Goal: Check status: Check status

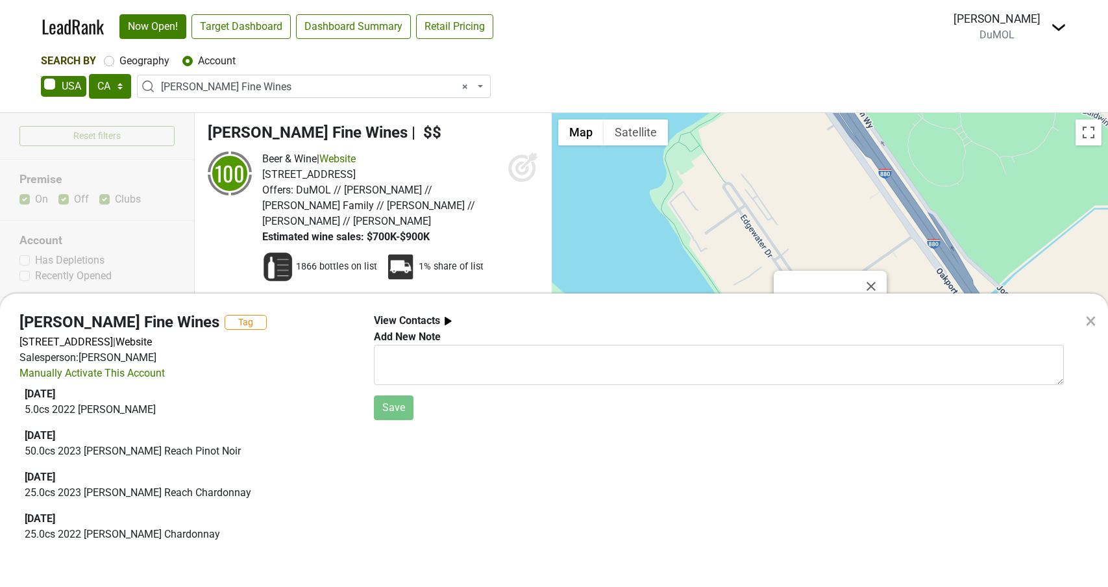
select select "CA"
select select "21175"
select select
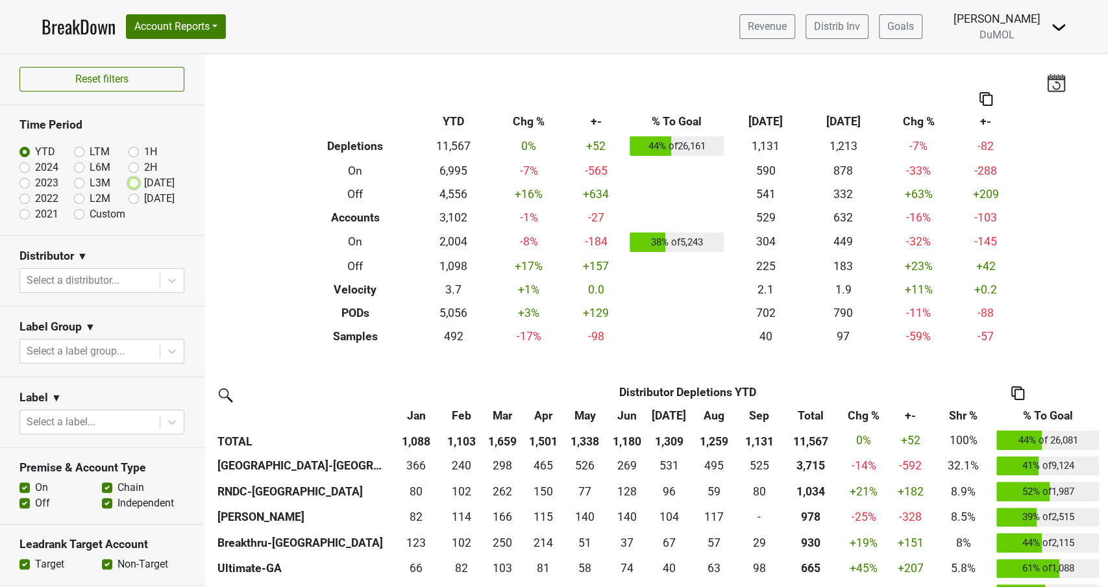
click at [139, 182] on input "Sep '25" at bounding box center [154, 181] width 52 height 13
radio input "true"
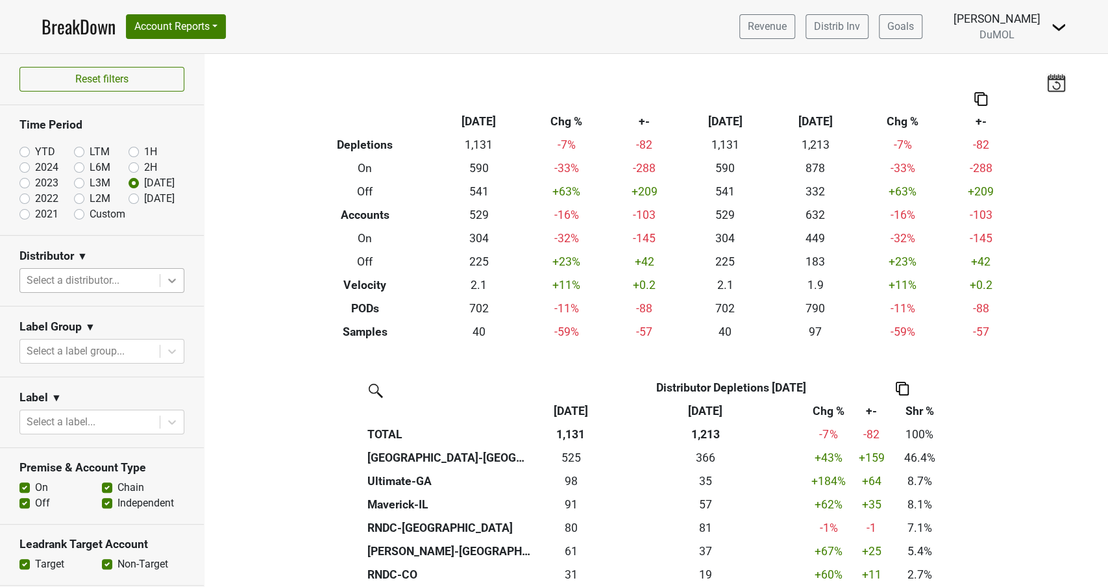
click at [173, 282] on icon at bounding box center [171, 280] width 13 height 13
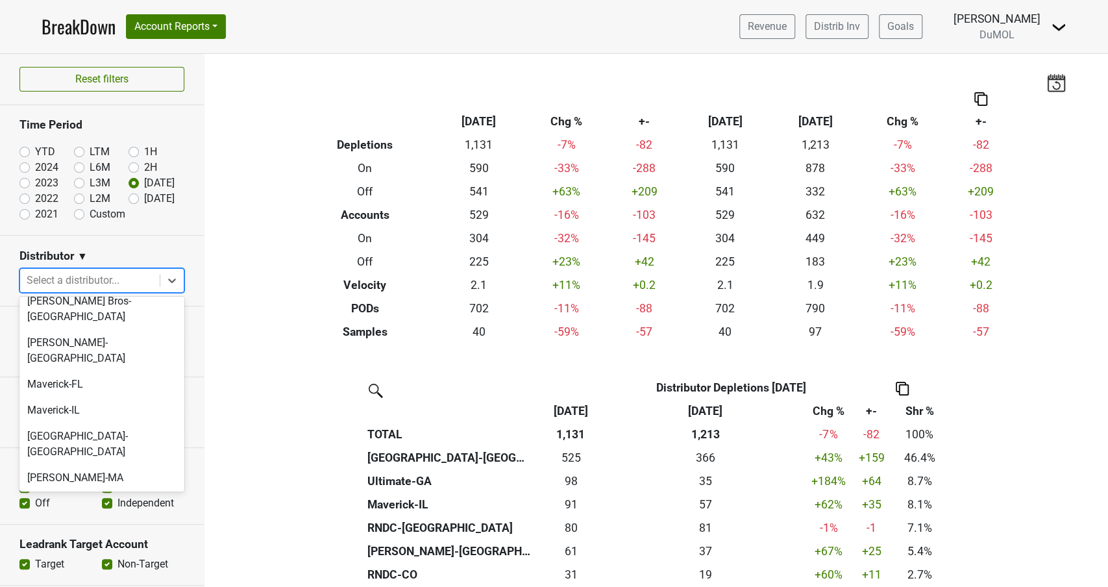
scroll to position [574, 0]
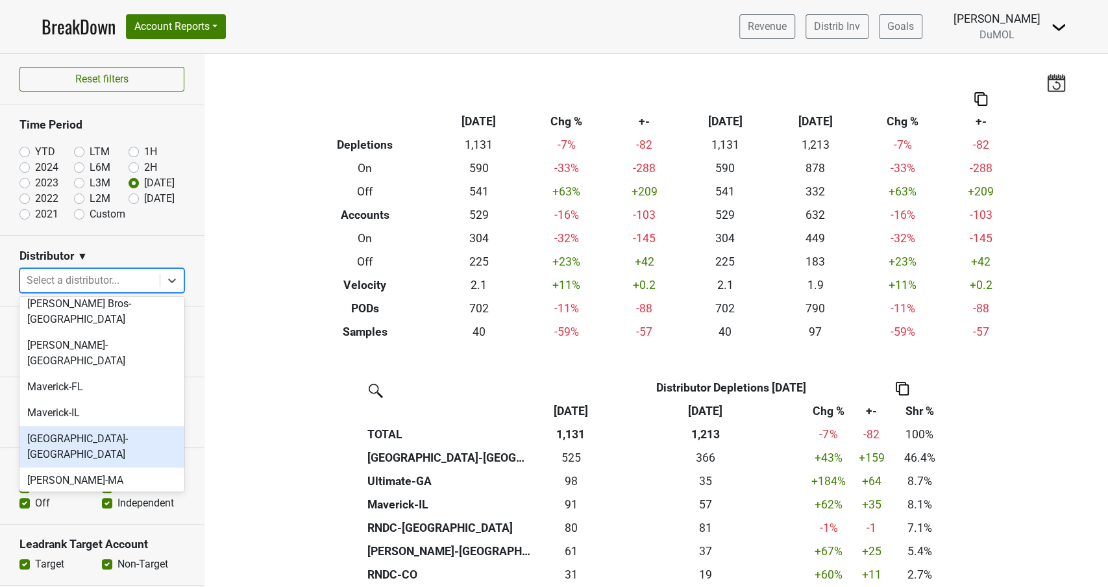
click at [90, 426] on div "Monterey-CA" at bounding box center [101, 447] width 165 height 42
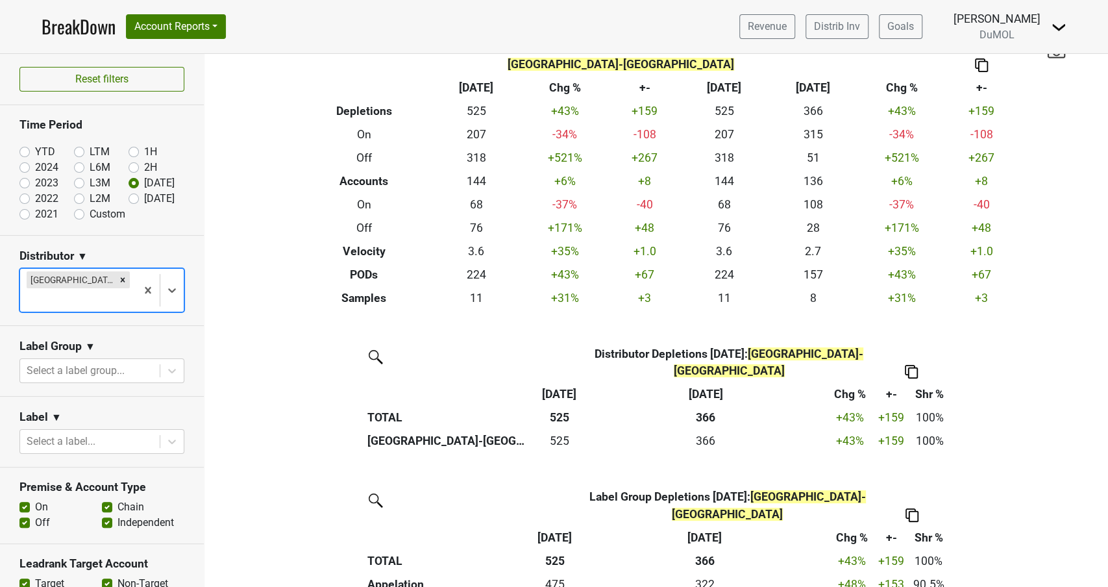
scroll to position [51, 0]
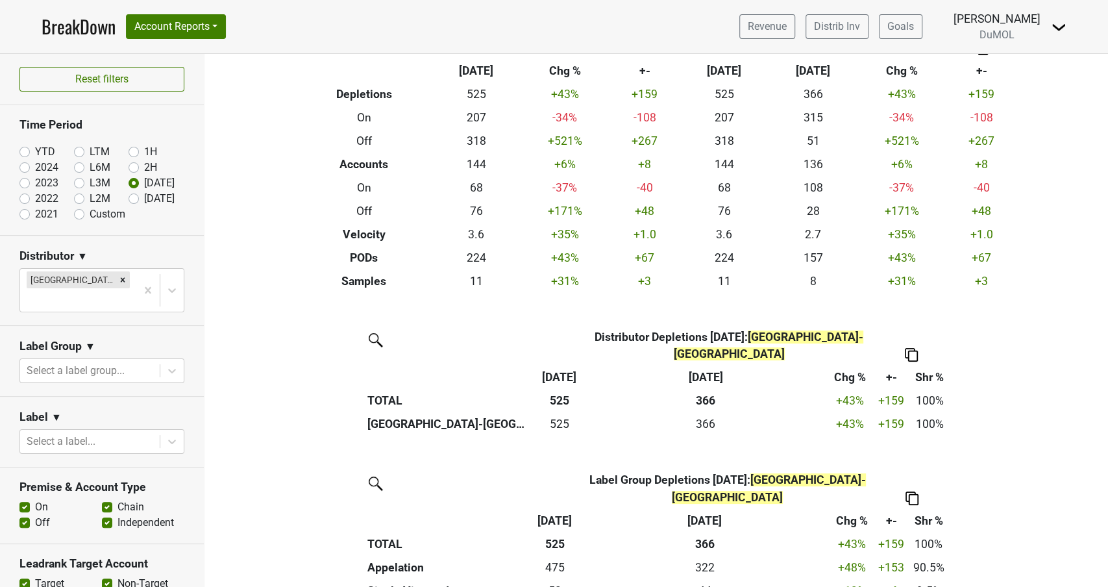
click at [90, 214] on label "Custom" at bounding box center [108, 214] width 36 height 16
click at [82, 214] on input "Custom" at bounding box center [100, 212] width 52 height 13
radio input "true"
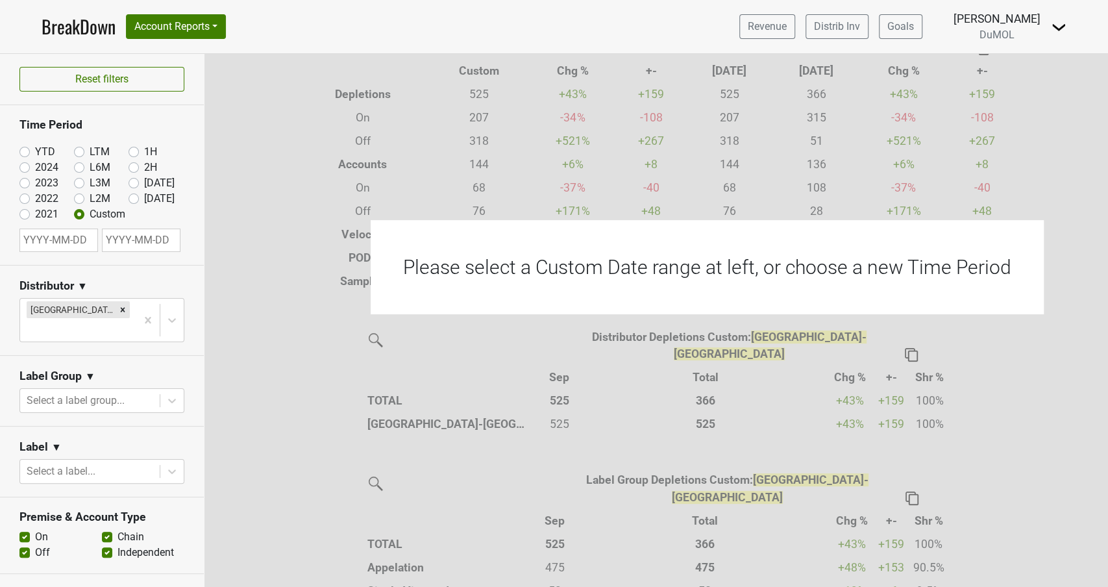
select select "9"
select select "2025"
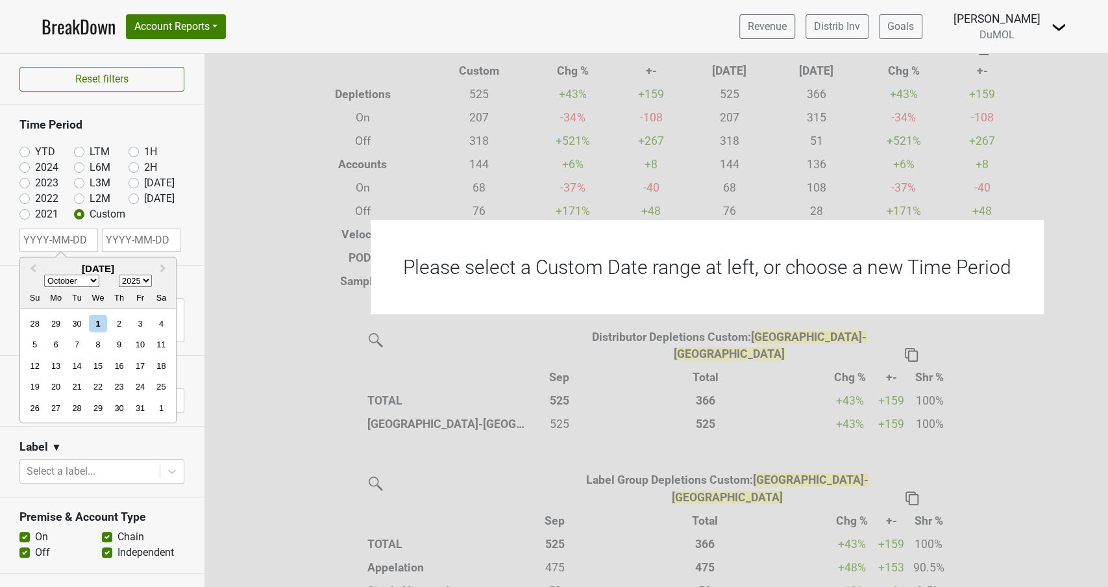
click at [69, 240] on input "text" at bounding box center [58, 239] width 79 height 23
click at [33, 267] on span "Previous Month" at bounding box center [33, 269] width 0 height 15
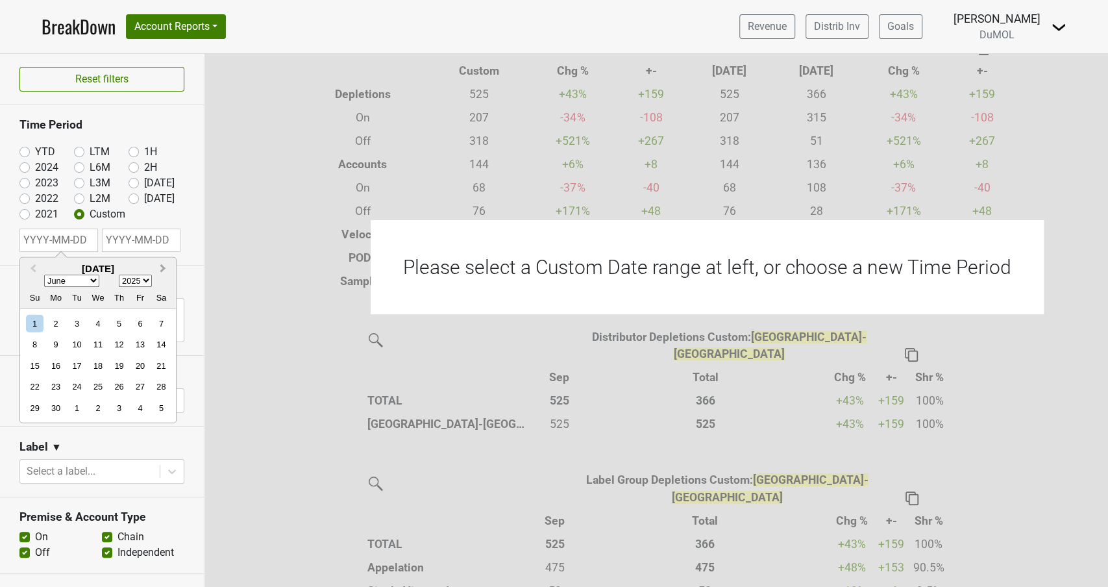
click at [165, 267] on button "Next Month" at bounding box center [164, 269] width 21 height 21
select select "6"
click at [62, 341] on div "7" at bounding box center [56, 345] width 18 height 18
type input "2025-07-07"
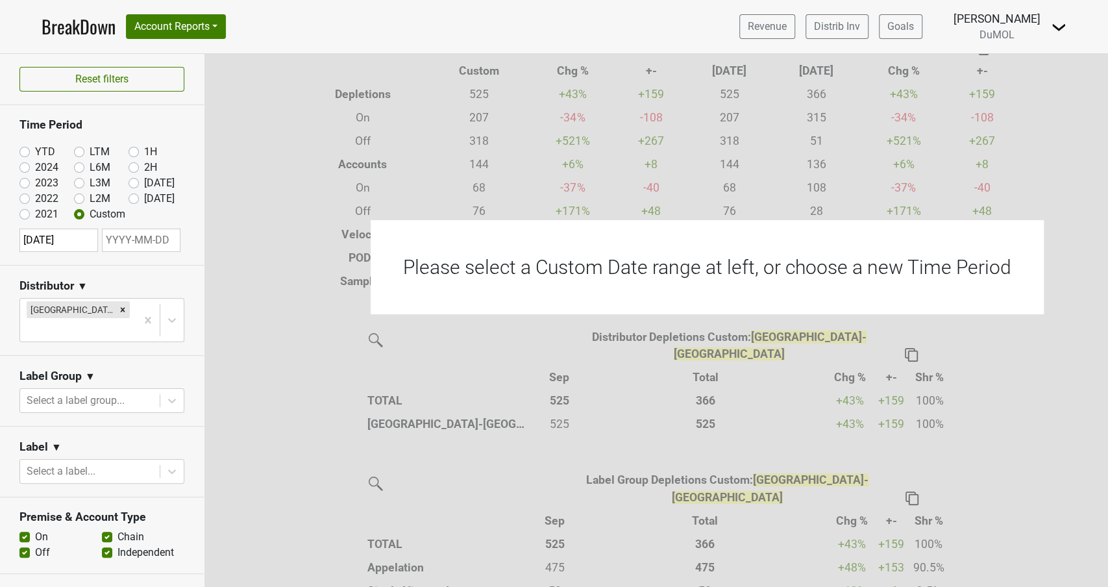
select select "9"
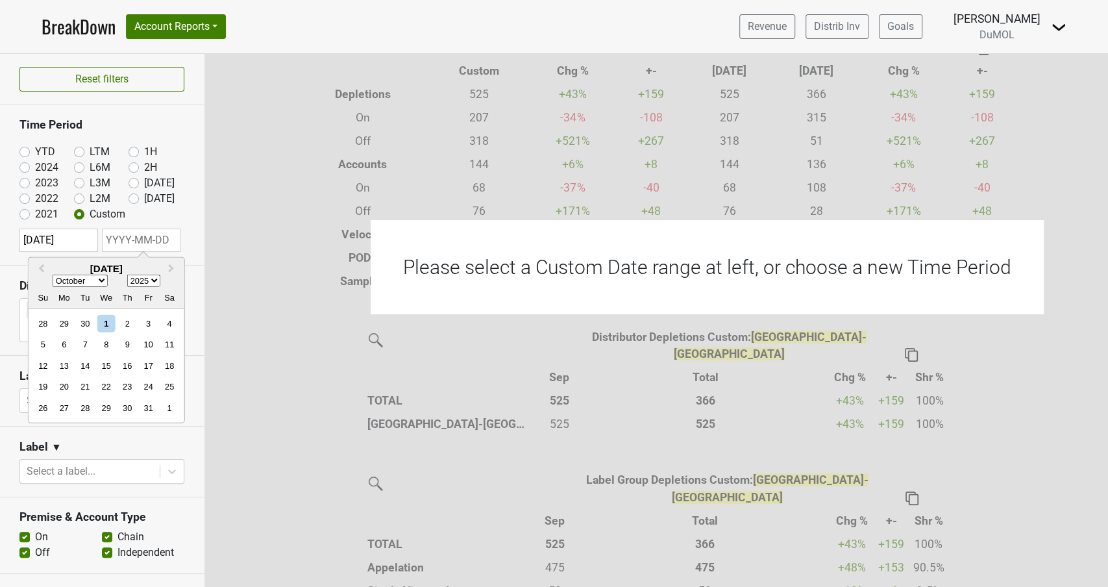
click at [119, 239] on input "text" at bounding box center [141, 239] width 79 height 23
click at [109, 325] on div "1" at bounding box center [106, 324] width 18 height 18
type input "2025-10-01"
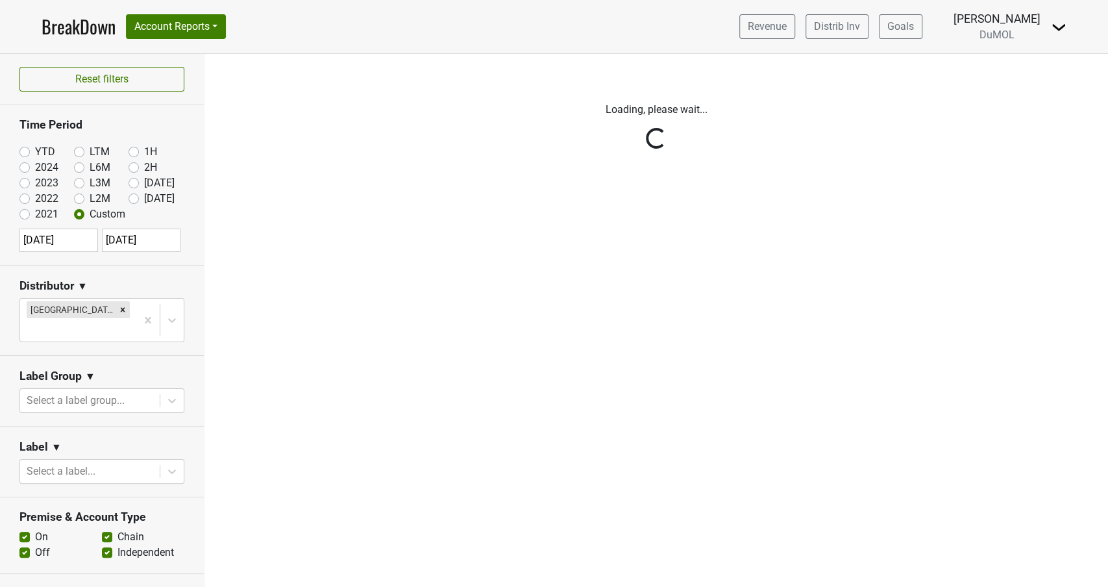
scroll to position [0, 0]
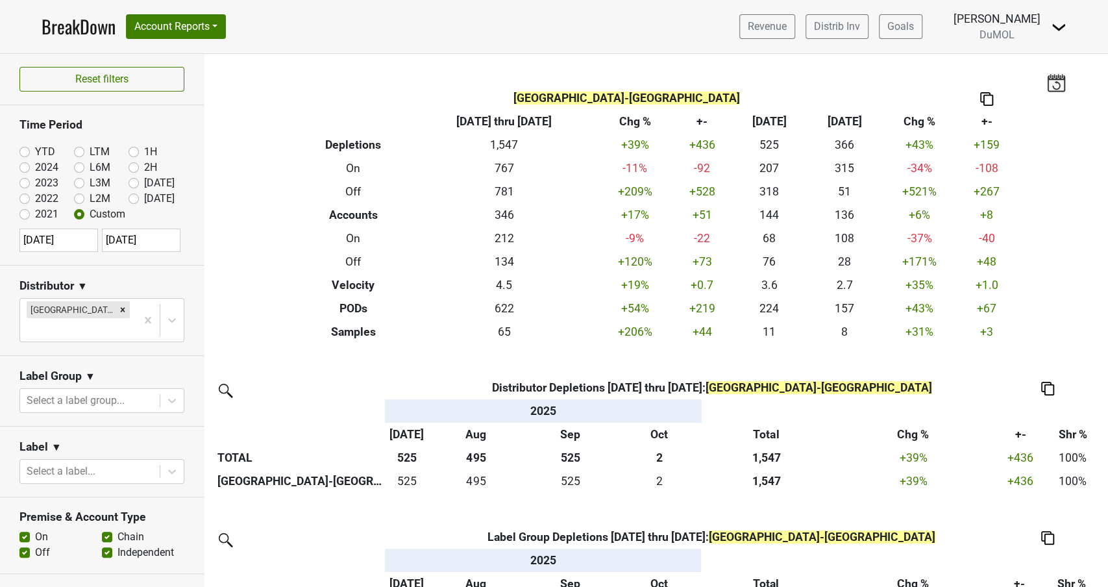
click at [992, 95] on img at bounding box center [986, 99] width 13 height 14
click at [990, 57] on div "Copy as Image" at bounding box center [989, 56] width 65 height 19
click at [35, 168] on label "2024" at bounding box center [46, 168] width 23 height 16
click at [27, 168] on input "2024" at bounding box center [45, 166] width 52 height 13
radio input "true"
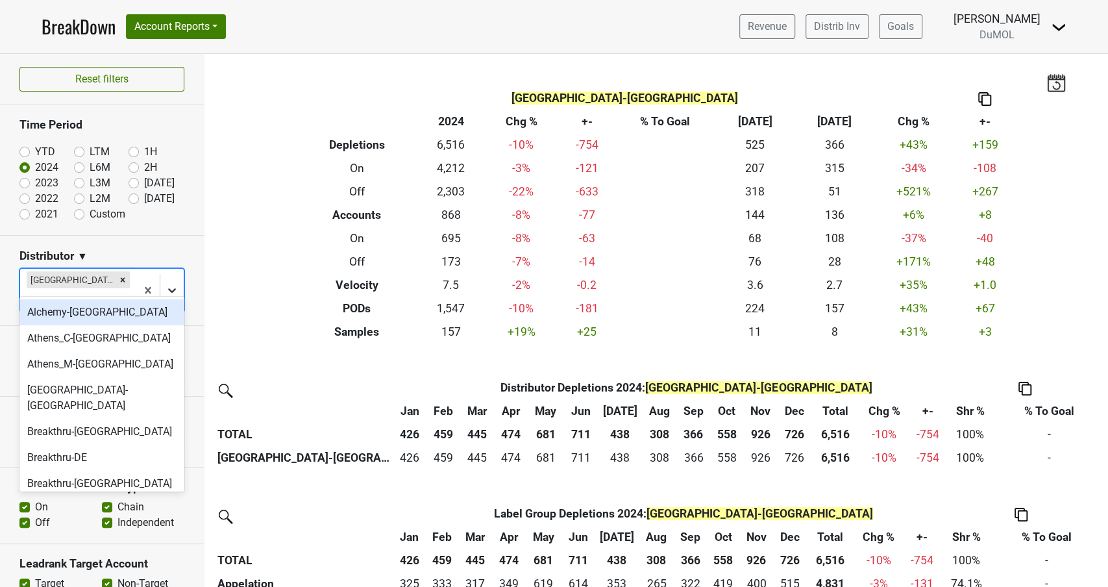
click at [176, 284] on icon at bounding box center [171, 290] width 13 height 13
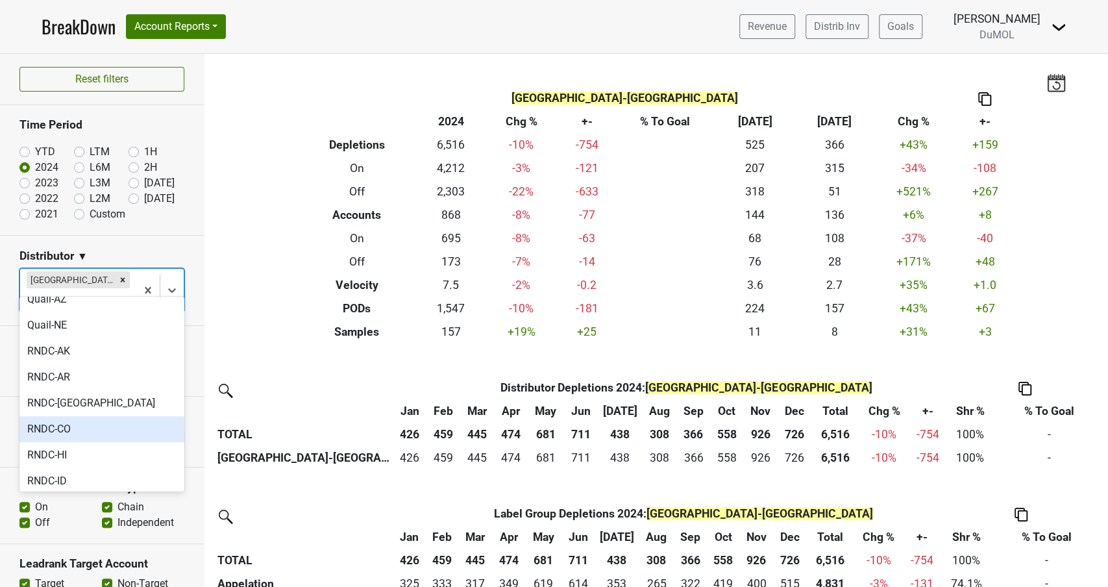
scroll to position [818, 0]
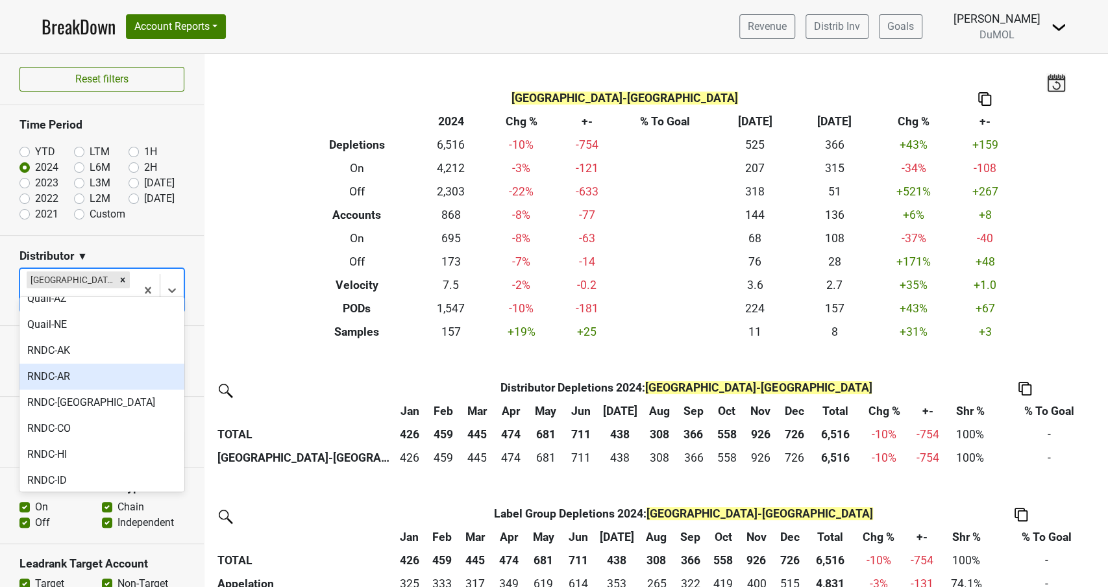
click at [118, 280] on icon "Remove Monterey-CA" at bounding box center [122, 279] width 9 height 9
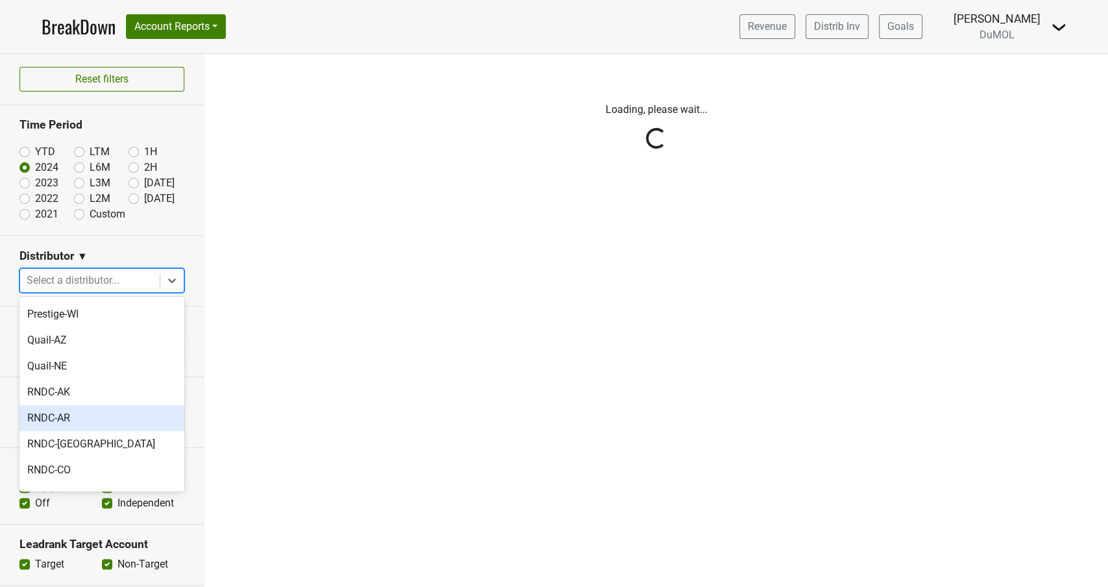
scroll to position [844, 0]
click at [62, 405] on div "RNDC-CA" at bounding box center [101, 418] width 165 height 26
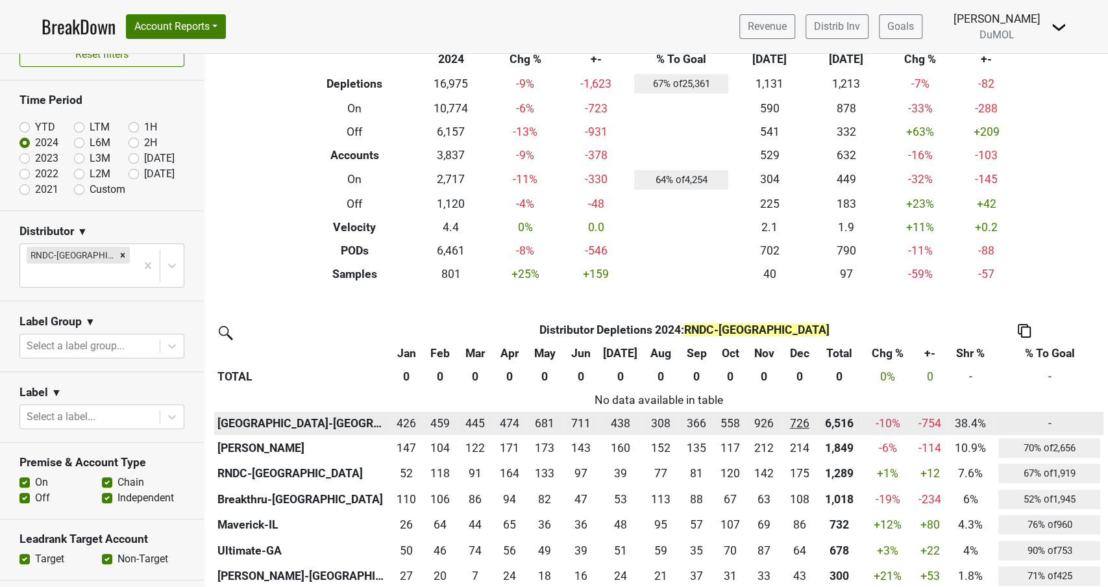
scroll to position [63, 0]
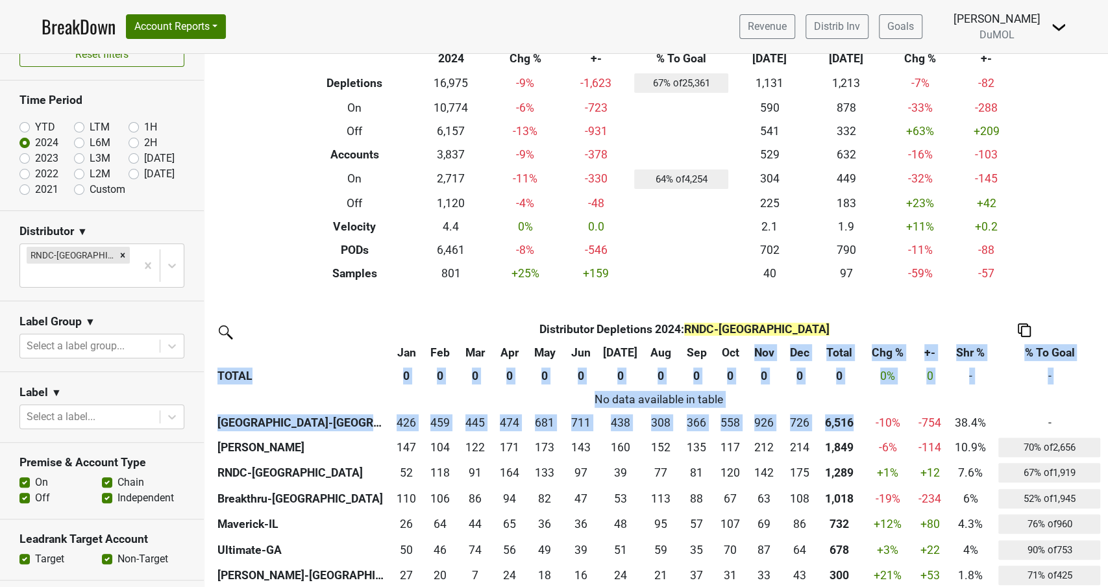
drag, startPoint x: 852, startPoint y: 420, endPoint x: 751, endPoint y: 360, distance: 117.5
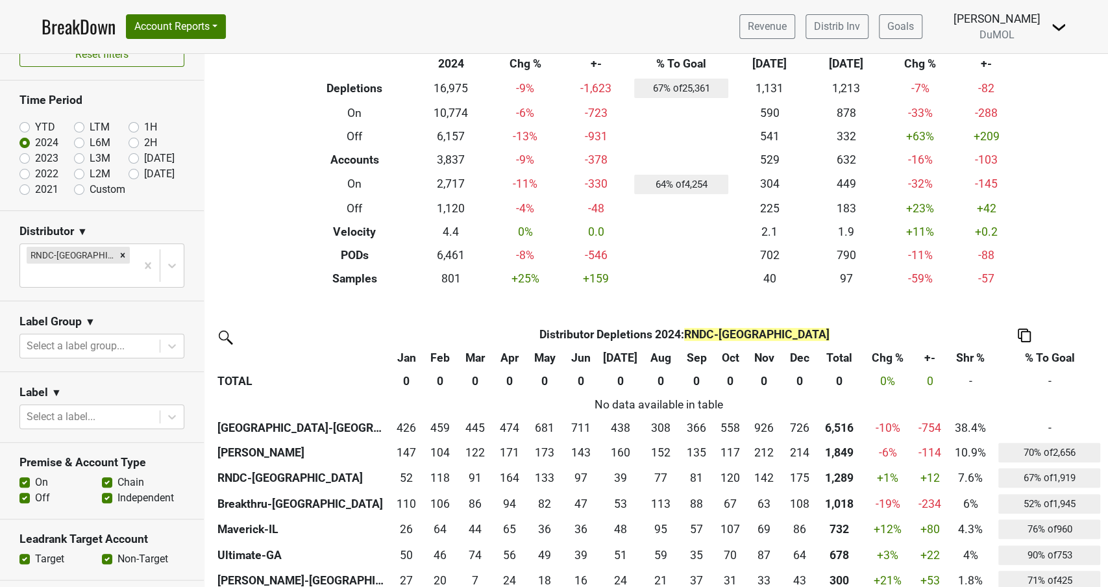
click at [867, 320] on div "Filters RNDC-CA Breakdown Type 2024 Chg % +- % To Goal Sep ‘25 Sep ‘24 Chg % +-…" at bounding box center [655, 320] width 903 height 533
